Goal: Information Seeking & Learning: Learn about a topic

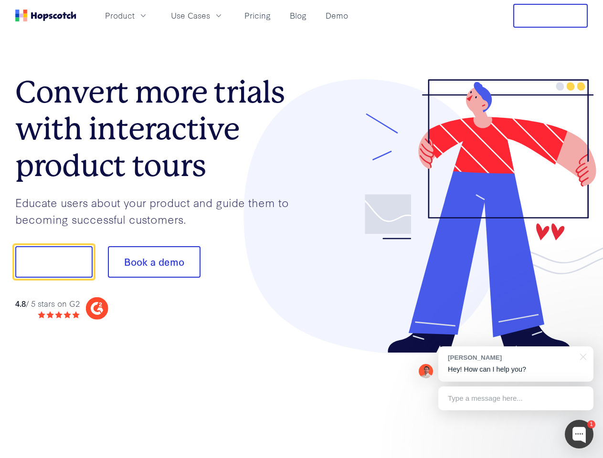
click at [302, 229] on div at bounding box center [445, 216] width 286 height 274
click at [135, 15] on span "Product" at bounding box center [120, 16] width 30 height 12
click at [210, 15] on span "Use Cases" at bounding box center [190, 16] width 39 height 12
click at [550, 16] on button "Free Trial" at bounding box center [550, 16] width 74 height 24
click at [53, 262] on button "Show me!" at bounding box center [53, 262] width 77 height 32
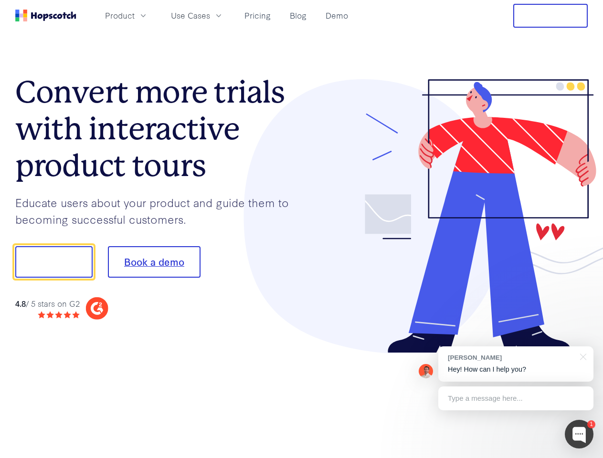
click at [154, 262] on button "Book a demo" at bounding box center [154, 262] width 93 height 32
click at [579, 434] on div at bounding box center [579, 434] width 29 height 29
click at [515, 364] on div "[PERSON_NAME] Hey! How can I help you?" at bounding box center [515, 364] width 155 height 35
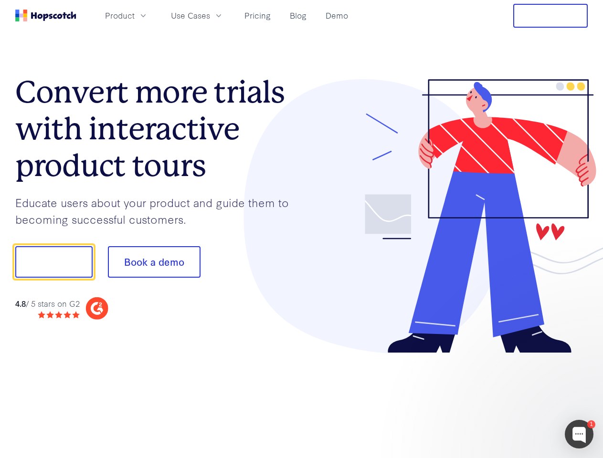
click at [581, 356] on div at bounding box center [503, 325] width 179 height 190
click at [515, 399] on div at bounding box center [503, 325] width 179 height 190
